Goal: Communication & Community: Answer question/provide support

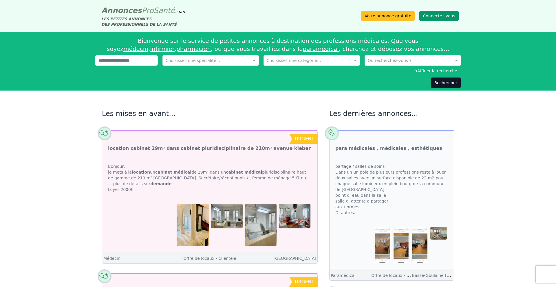
click at [448, 17] on button "Connectez-vous" at bounding box center [438, 16] width 39 height 10
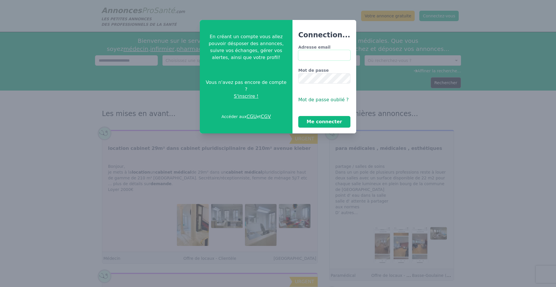
click at [318, 54] on input "Adresse email" at bounding box center [324, 55] width 52 height 10
type input "**********"
click at [298, 116] on button "Me connecter" at bounding box center [324, 122] width 52 height 12
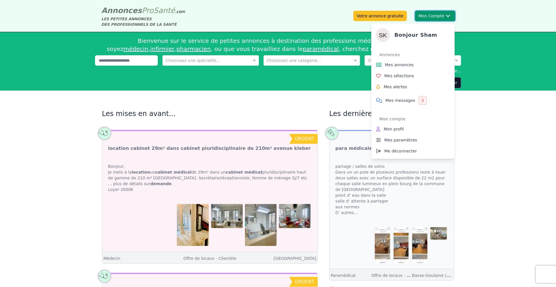
click at [418, 14] on button "Mon Compte Bonjour sham Annonces Mes annonces Mes sélections Mes alertes Mes me…" at bounding box center [435, 16] width 40 height 10
click at [394, 103] on span "Mes messages" at bounding box center [400, 101] width 30 height 6
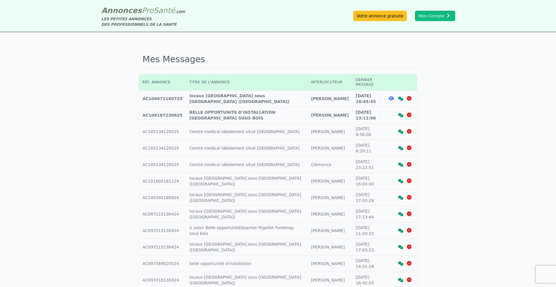
click at [401, 113] on icon at bounding box center [400, 115] width 5 height 4
click at [400, 97] on icon at bounding box center [400, 99] width 5 height 4
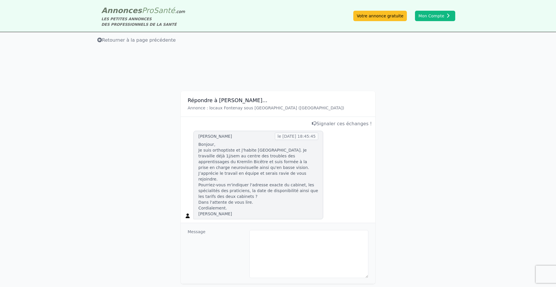
drag, startPoint x: 230, startPoint y: 209, endPoint x: 190, endPoint y: 139, distance: 80.6
click at [190, 139] on div "[PERSON_NAME] le [DATE] 18:45:45 Bonjour, Je suis orthoptiste et j'habite [GEOG…" at bounding box center [278, 175] width 188 height 89
copy div "[PERSON_NAME] le [DATE] 18:45:45 Bonjour, Je suis orthoptiste et j'habite [GEOG…"
click at [120, 39] on span "Retourner à la page précédente" at bounding box center [136, 39] width 78 height 5
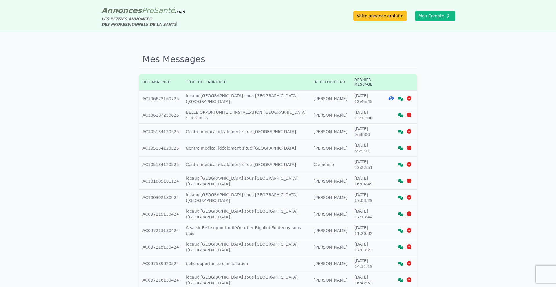
click at [400, 97] on icon at bounding box center [400, 99] width 5 height 4
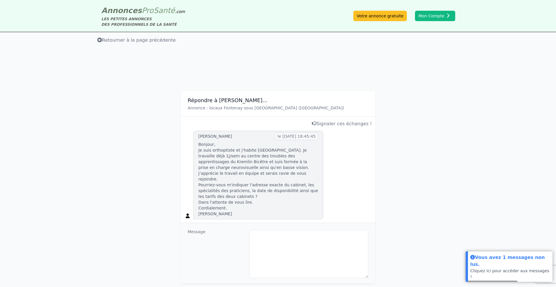
click at [345, 186] on div "[PERSON_NAME] le [DATE] 18:45:45 Bonjour, Je suis orthoptiste et j'habite [GEOG…" at bounding box center [278, 175] width 188 height 89
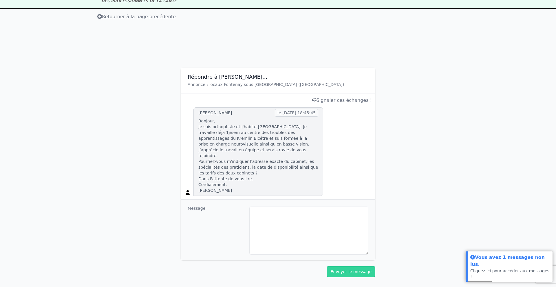
scroll to position [35, 0]
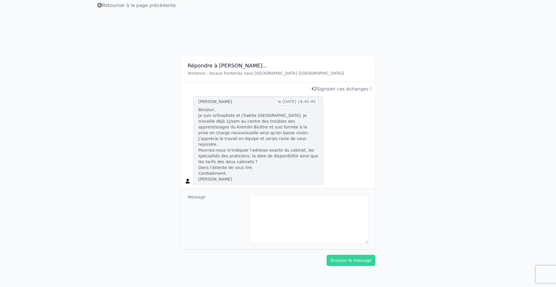
click at [134, 5] on span "Retourner à la page précédente" at bounding box center [136, 5] width 78 height 5
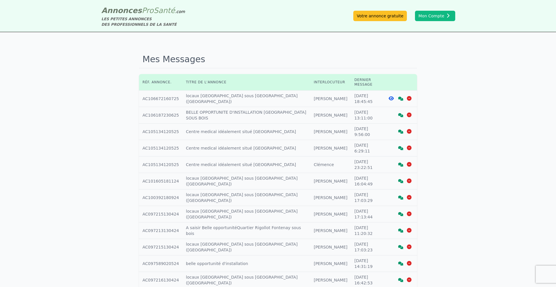
click at [399, 113] on icon at bounding box center [400, 115] width 5 height 4
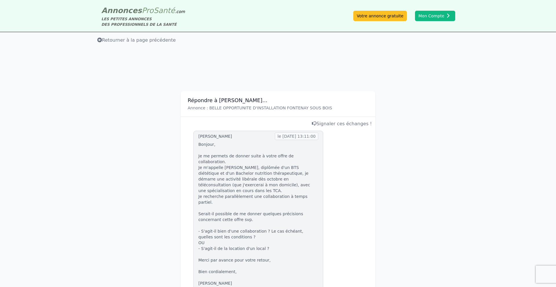
click at [128, 42] on span "Retourner à la page précédente" at bounding box center [136, 39] width 78 height 5
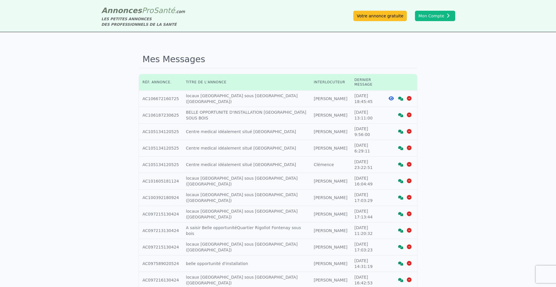
click at [401, 97] on icon at bounding box center [400, 99] width 5 height 4
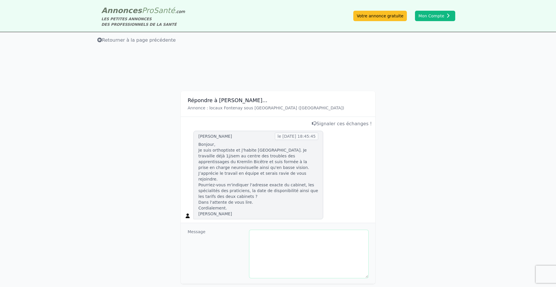
click at [276, 231] on textarea at bounding box center [308, 254] width 119 height 48
type textarea "**********"
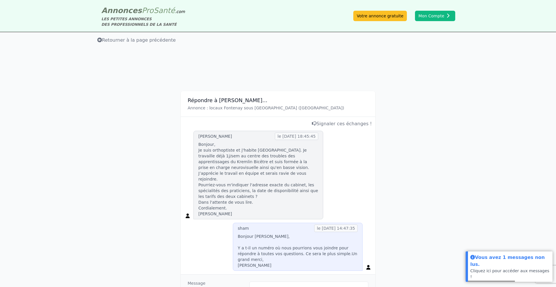
click at [114, 39] on span "Retourner à la page précédente" at bounding box center [136, 39] width 78 height 5
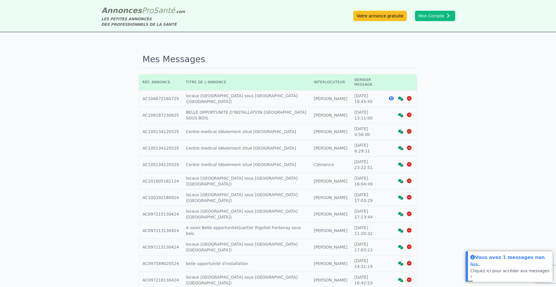
click at [400, 113] on icon at bounding box center [400, 115] width 5 height 4
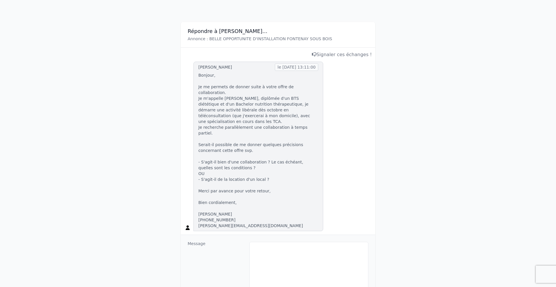
scroll to position [69, 0]
click at [268, 242] on textarea at bounding box center [308, 266] width 119 height 48
click at [252, 242] on textarea "**********" at bounding box center [308, 266] width 119 height 48
click at [295, 243] on textarea "**********" at bounding box center [308, 266] width 119 height 48
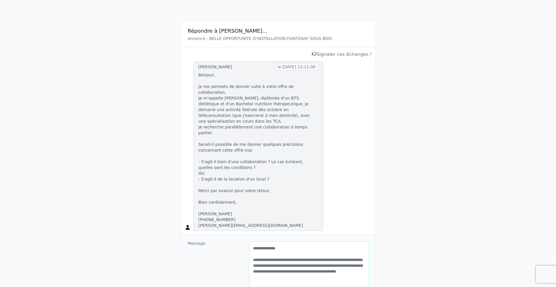
type textarea "**********"
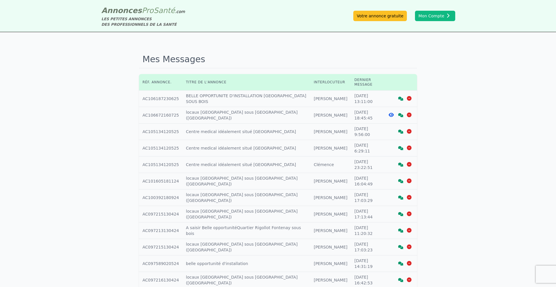
click at [401, 113] on icon at bounding box center [400, 115] width 5 height 4
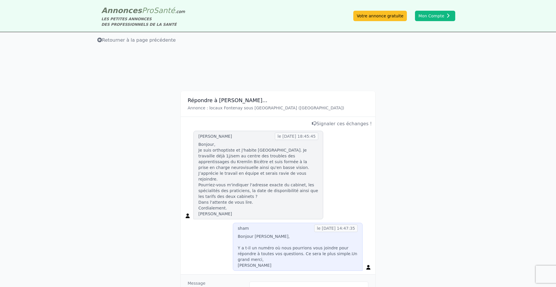
click at [133, 41] on span "Retourner à la page précédente" at bounding box center [136, 39] width 78 height 5
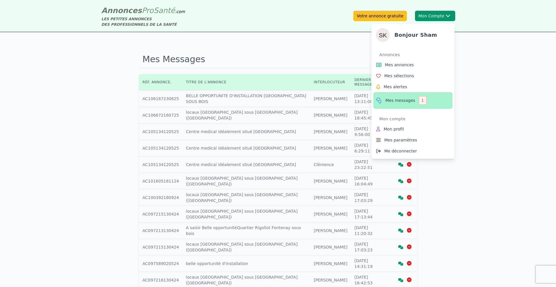
click at [399, 100] on span "Mes messages" at bounding box center [400, 101] width 30 height 6
click at [421, 102] on div "1" at bounding box center [422, 100] width 8 height 9
click at [379, 102] on icon at bounding box center [378, 100] width 7 height 7
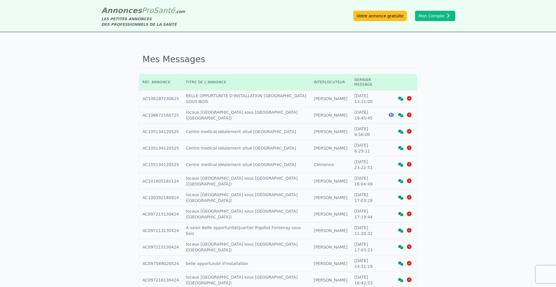
click at [400, 113] on icon at bounding box center [400, 115] width 5 height 4
click at [401, 97] on icon at bounding box center [400, 99] width 5 height 4
click at [401, 113] on icon at bounding box center [400, 115] width 5 height 4
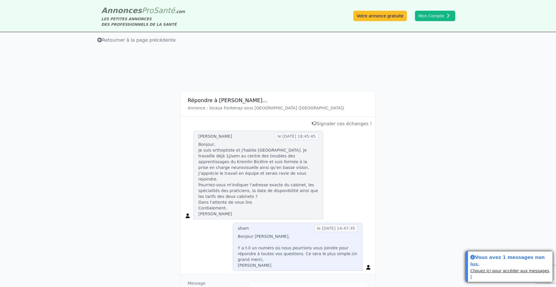
click at [479, 276] on link "Cliquez ici pour accéder aux messages !" at bounding box center [509, 274] width 79 height 10
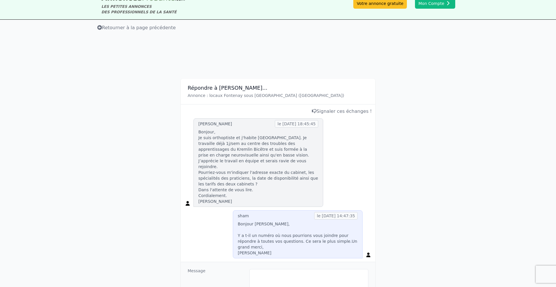
scroll to position [12, 0]
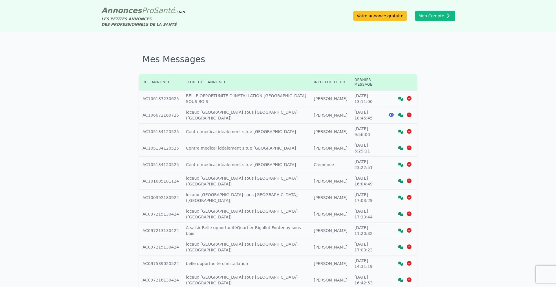
click at [391, 113] on icon at bounding box center [390, 115] width 5 height 5
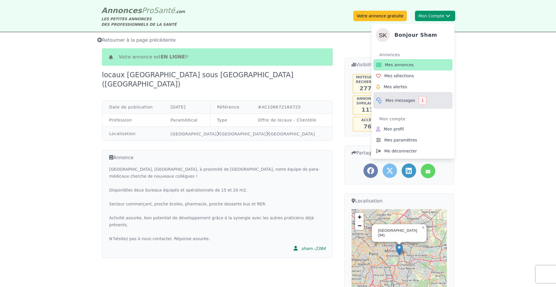
click at [391, 102] on span "Mes messages" at bounding box center [400, 101] width 30 height 6
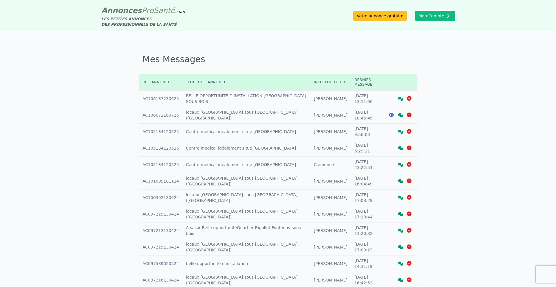
click at [399, 113] on icon at bounding box center [400, 115] width 5 height 4
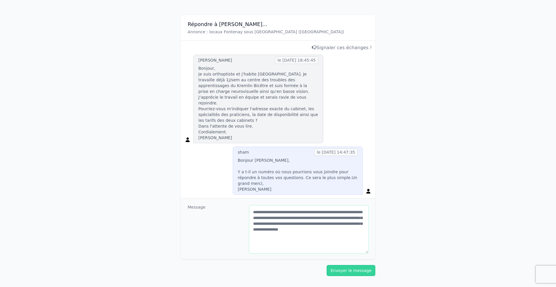
scroll to position [92, 0]
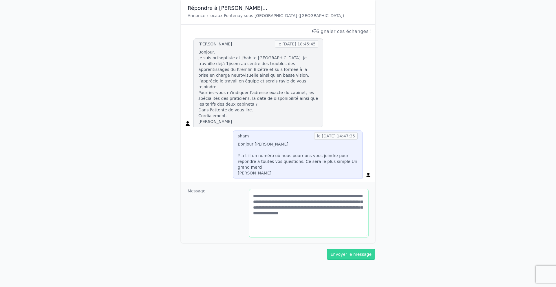
drag, startPoint x: 274, startPoint y: 284, endPoint x: 249, endPoint y: 283, distance: 24.9
click at [249, 283] on div "Répondre à [PERSON_NAME]... Annonce : locaux [GEOGRAPHIC_DATA] sous [GEOGRAPHIC…" at bounding box center [278, 134] width 556 height 357
click at [272, 212] on textarea "**********" at bounding box center [308, 213] width 119 height 48
drag, startPoint x: 272, startPoint y: 208, endPoint x: 250, endPoint y: 208, distance: 21.7
click at [250, 208] on textarea "**********" at bounding box center [308, 213] width 119 height 48
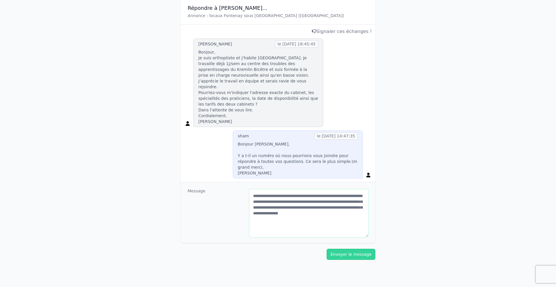
click at [296, 205] on textarea "**********" at bounding box center [308, 213] width 119 height 48
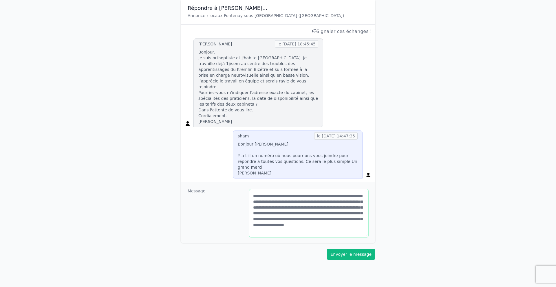
type textarea "**********"
click at [337, 249] on button "Envoyer le message" at bounding box center [350, 254] width 49 height 11
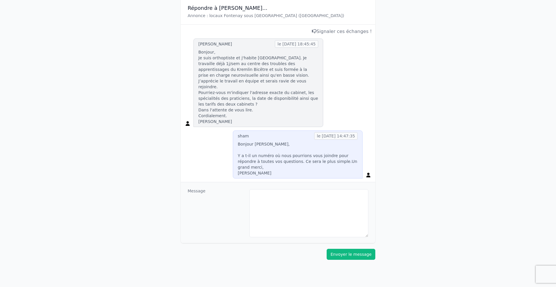
scroll to position [0, 0]
